Goal: Complete application form

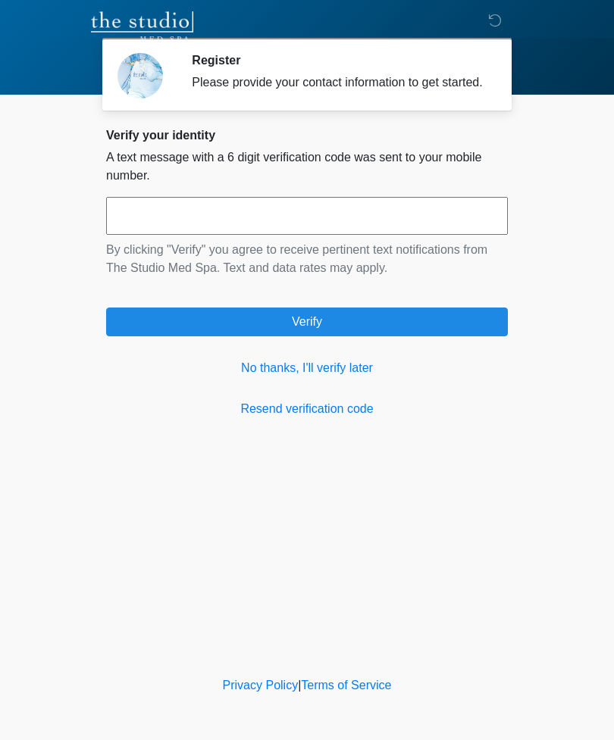
click at [334, 374] on link "No thanks, I'll verify later" at bounding box center [306, 368] width 401 height 18
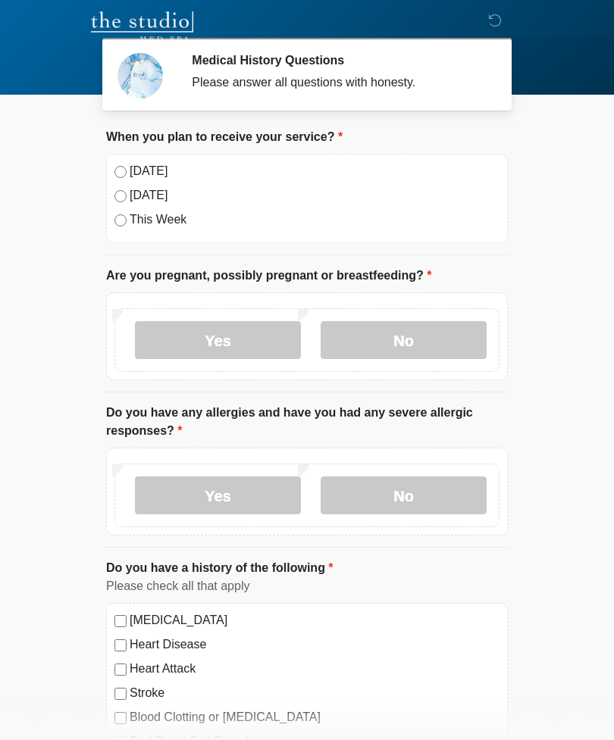
click at [151, 170] on label "[DATE]" at bounding box center [315, 171] width 370 height 18
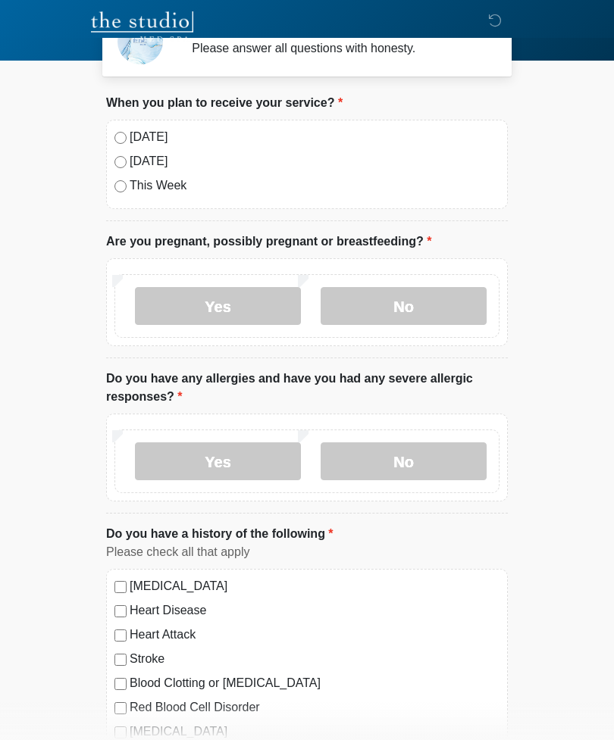
scroll to position [46, 0]
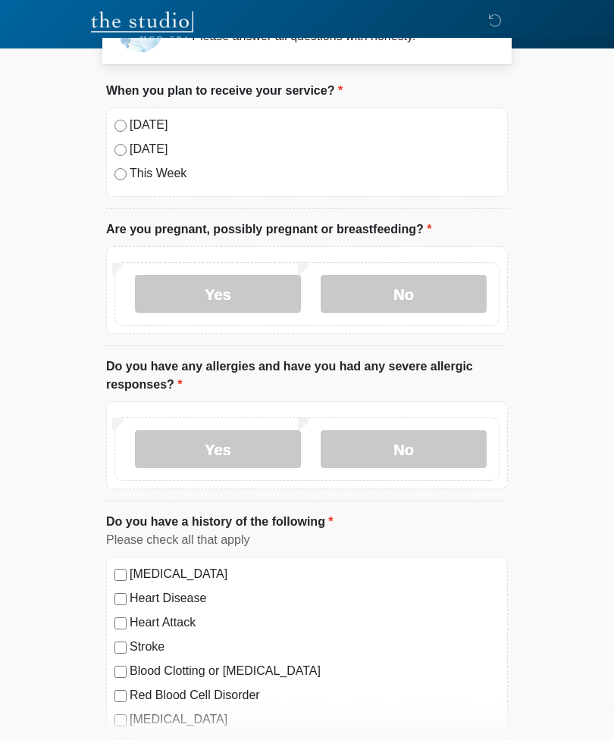
click at [429, 299] on label "No" at bounding box center [403, 294] width 166 height 38
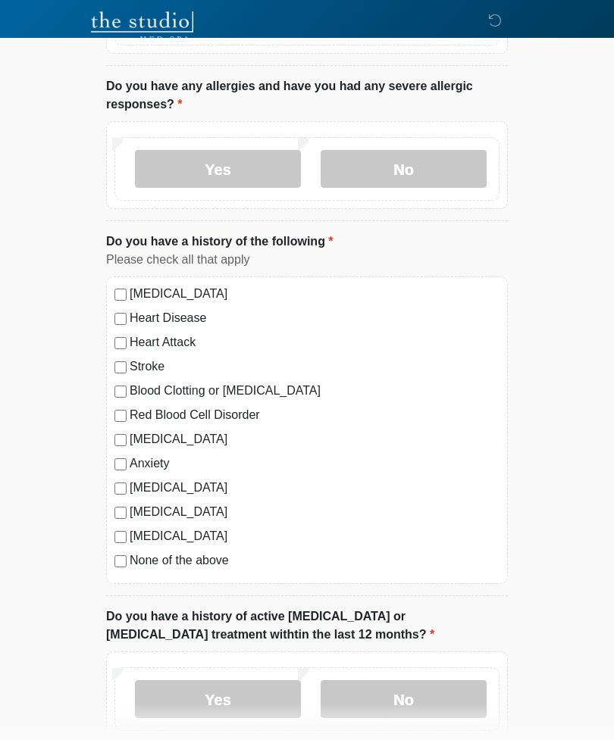
scroll to position [326, 0]
click at [403, 168] on label "No" at bounding box center [403, 170] width 166 height 38
click at [233, 291] on label "[MEDICAL_DATA]" at bounding box center [315, 295] width 370 height 18
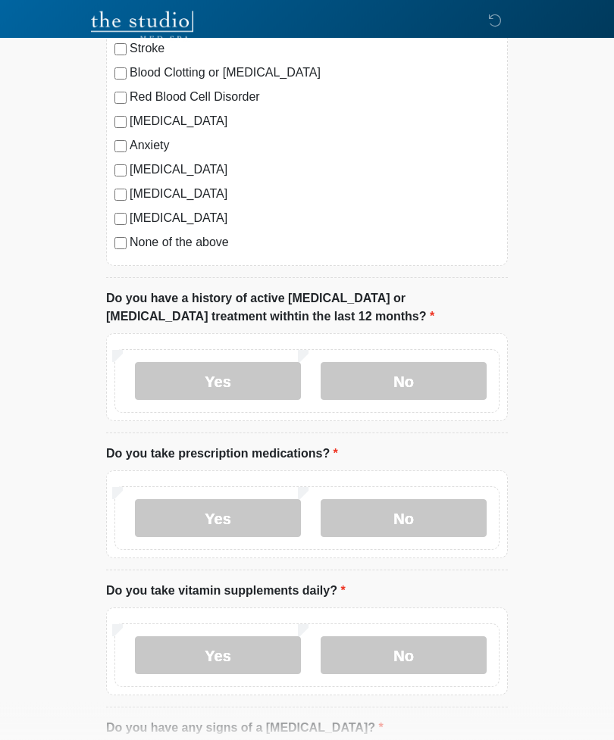
scroll to position [645, 0]
click at [404, 373] on label "No" at bounding box center [403, 381] width 166 height 38
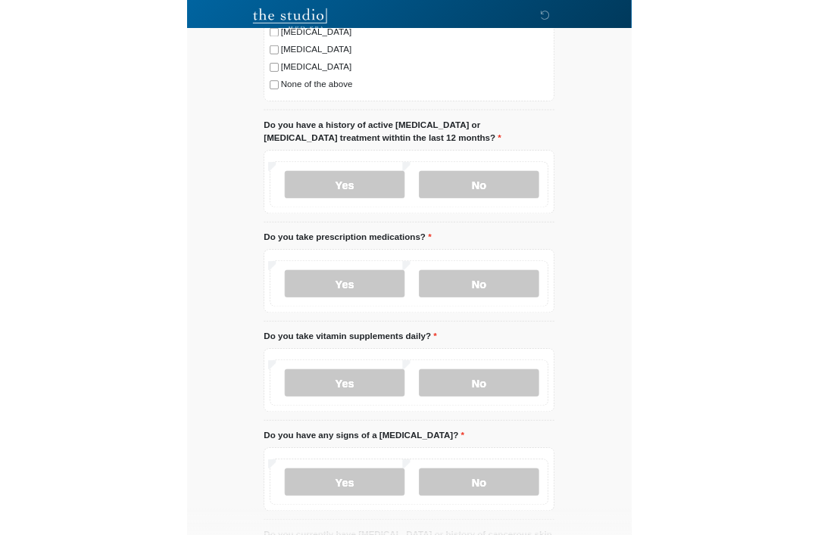
scroll to position [776, 0]
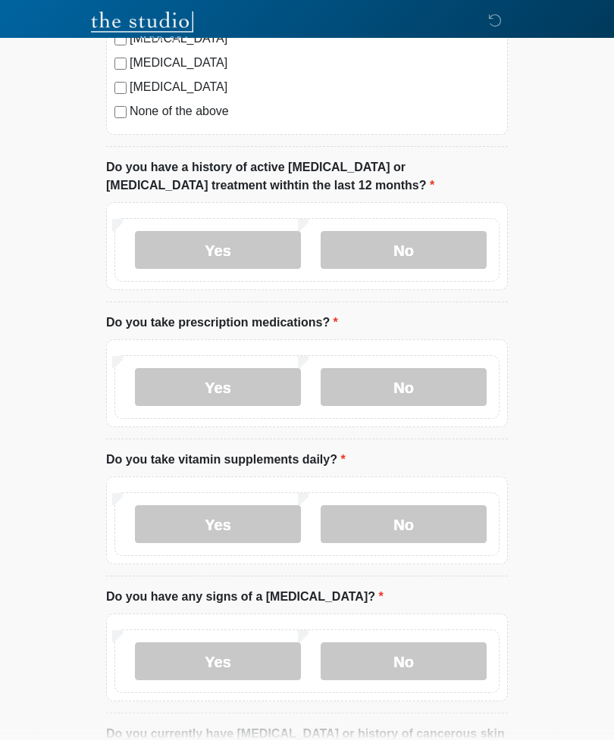
click at [241, 379] on label "Yes" at bounding box center [218, 387] width 166 height 38
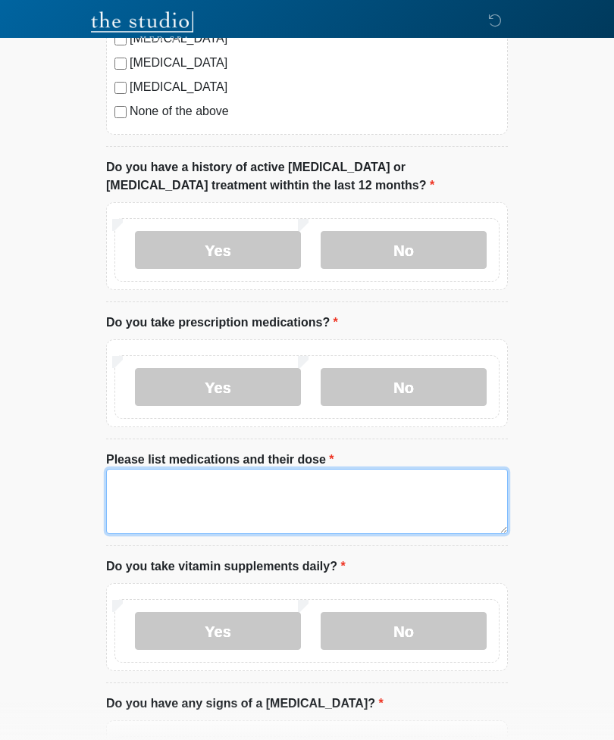
click at [243, 479] on textarea "Please list medications and their dose" at bounding box center [306, 501] width 401 height 65
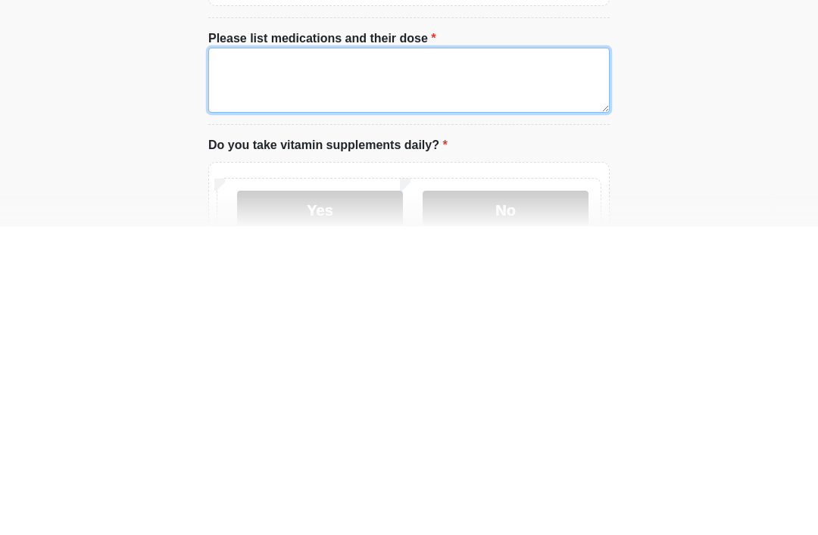
scroll to position [900, 0]
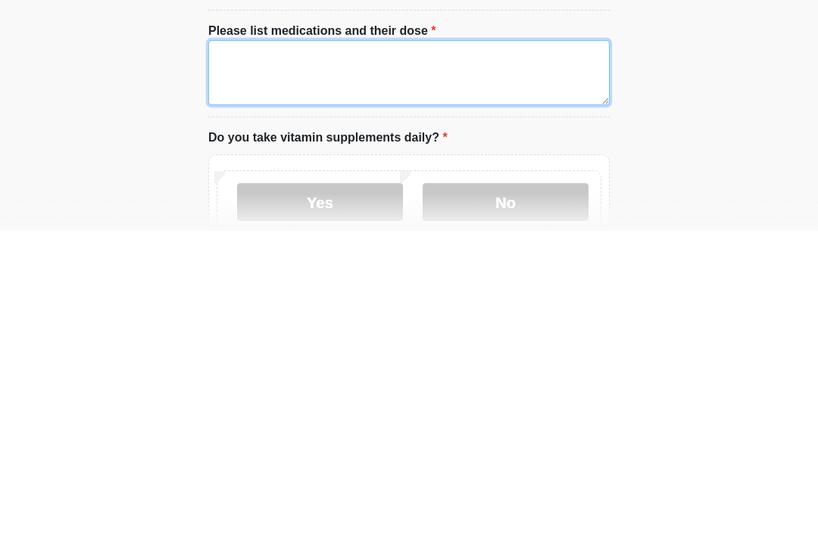
click at [370, 345] on textarea "Please list medications and their dose" at bounding box center [408, 377] width 401 height 65
type textarea "**********"
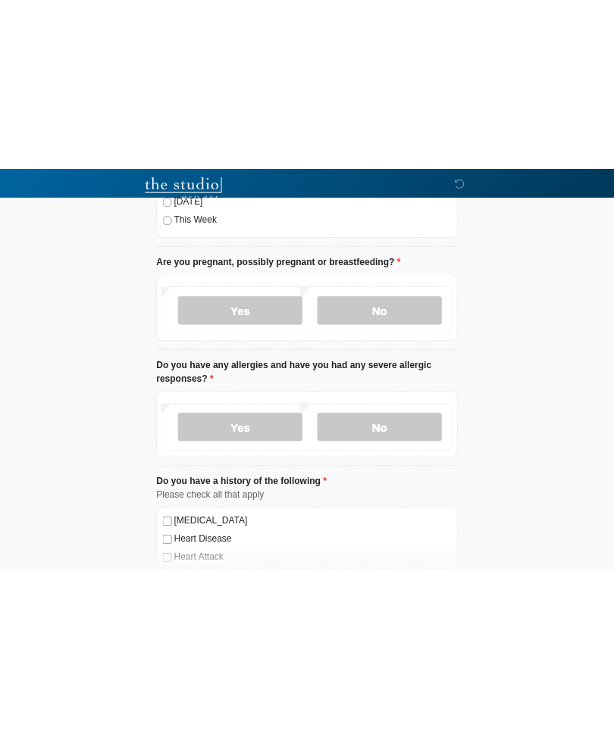
scroll to position [0, 0]
